Goal: Transaction & Acquisition: Obtain resource

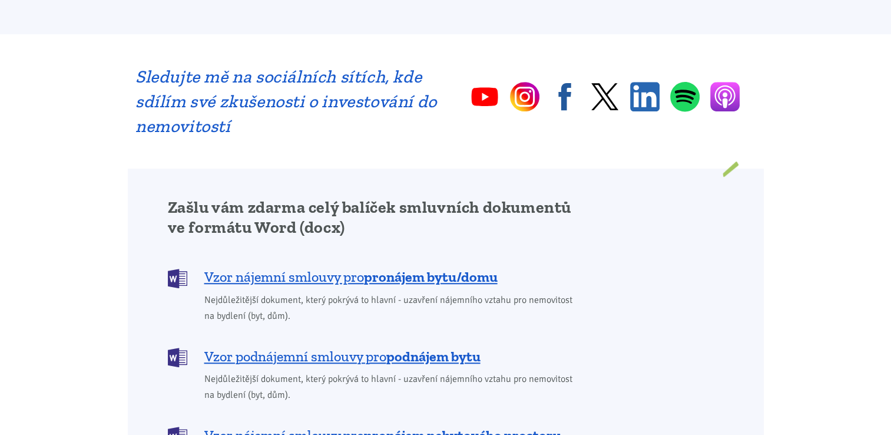
scroll to position [809, 0]
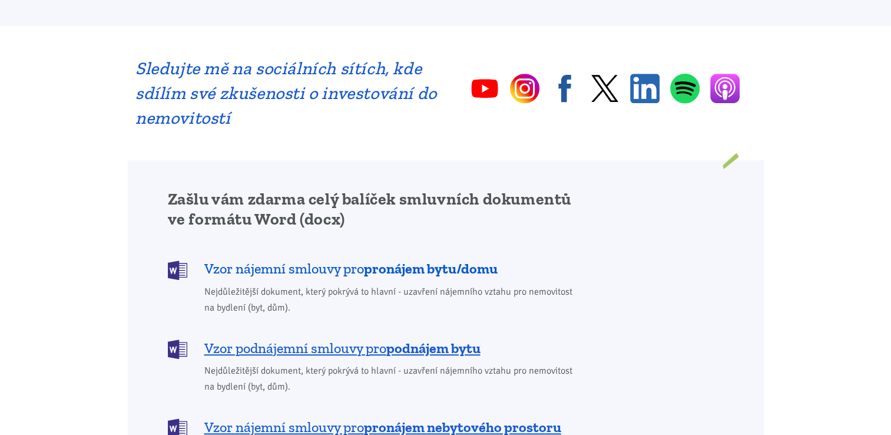
click at [306, 259] on span "Vzor nájemní smlouvy pro pronájem bytu/domu" at bounding box center [350, 268] width 293 height 19
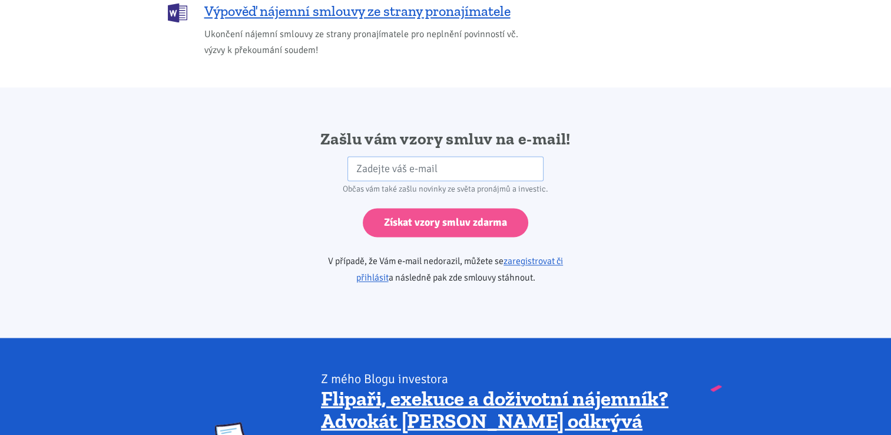
scroll to position [1967, 0]
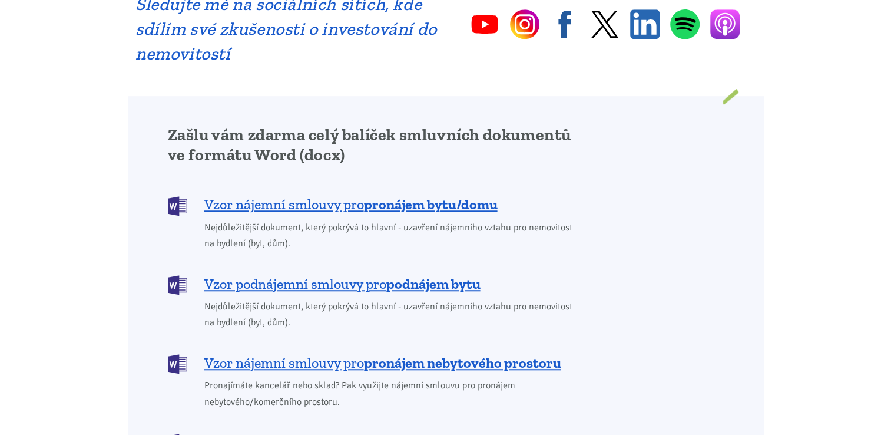
scroll to position [809, 0]
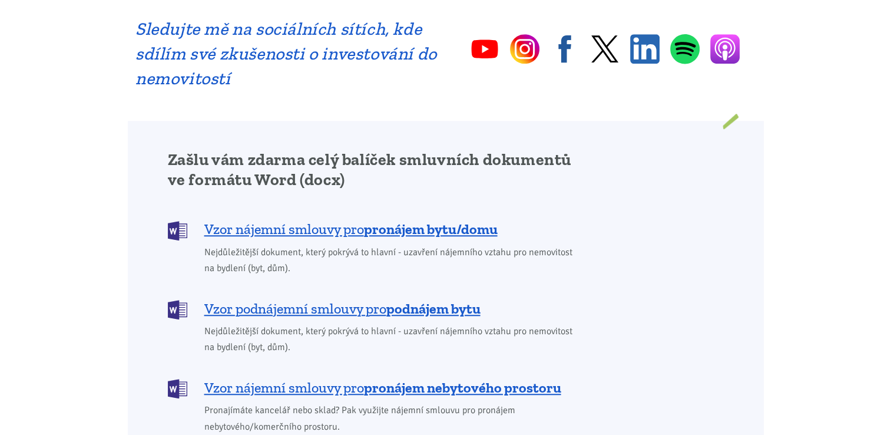
scroll to position [872, 0]
